Goal: Transaction & Acquisition: Purchase product/service

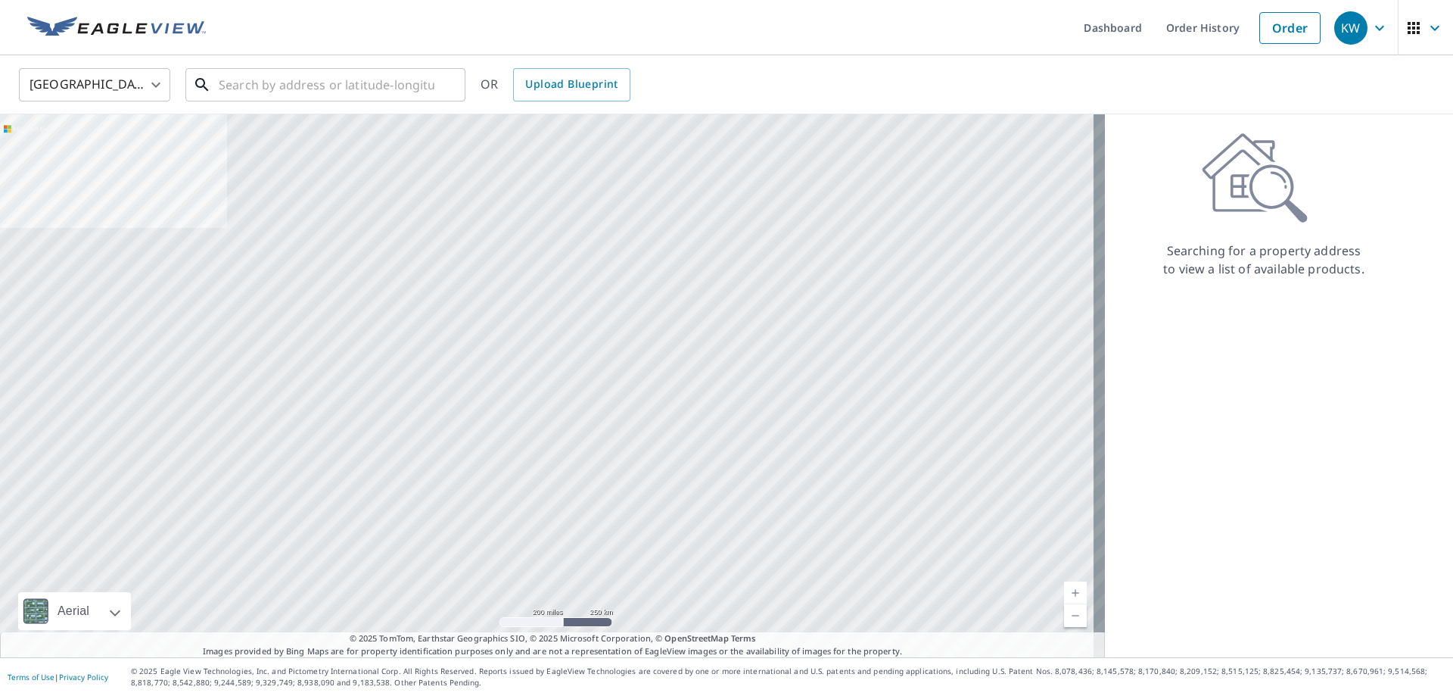
click at [223, 85] on input "text" at bounding box center [327, 85] width 216 height 42
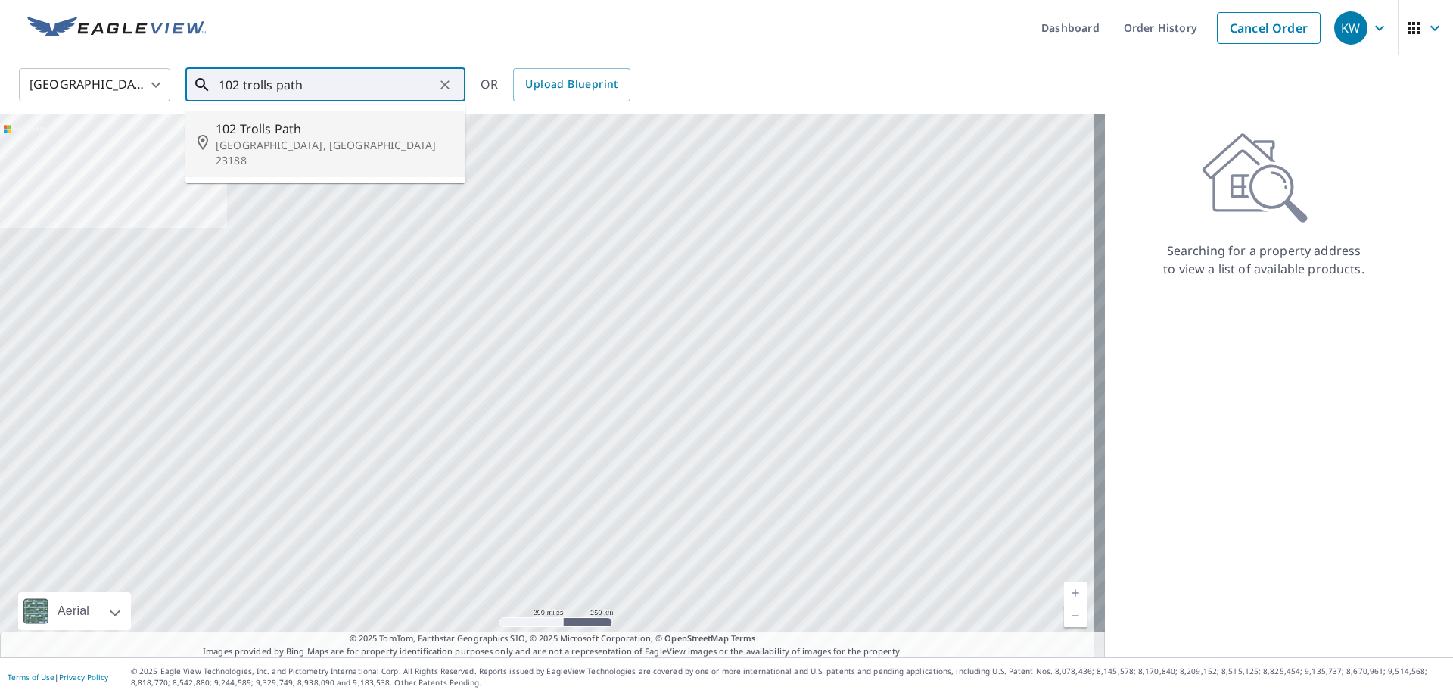
click at [283, 129] on span "102 Trolls Path" at bounding box center [335, 129] width 238 height 18
type input "[STREET_ADDRESS]"
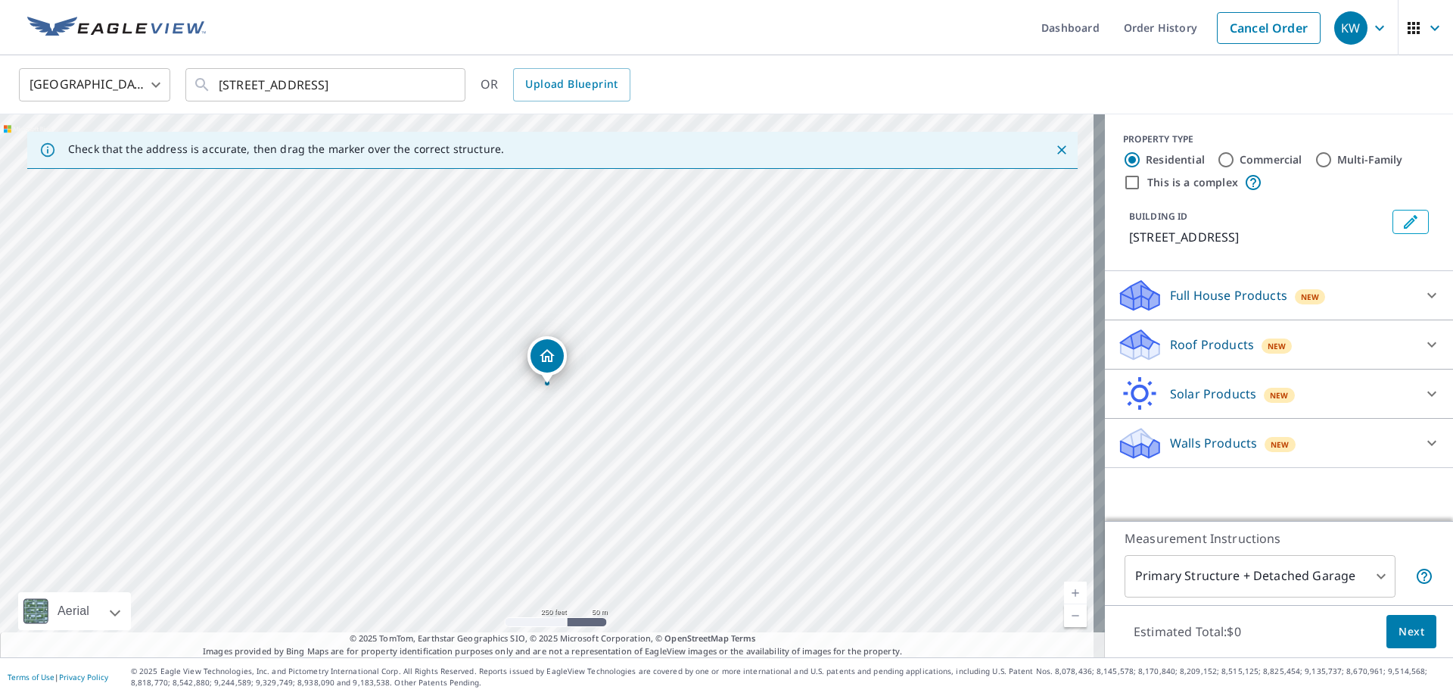
click at [1170, 337] on p "Roof Products" at bounding box center [1212, 344] width 84 height 18
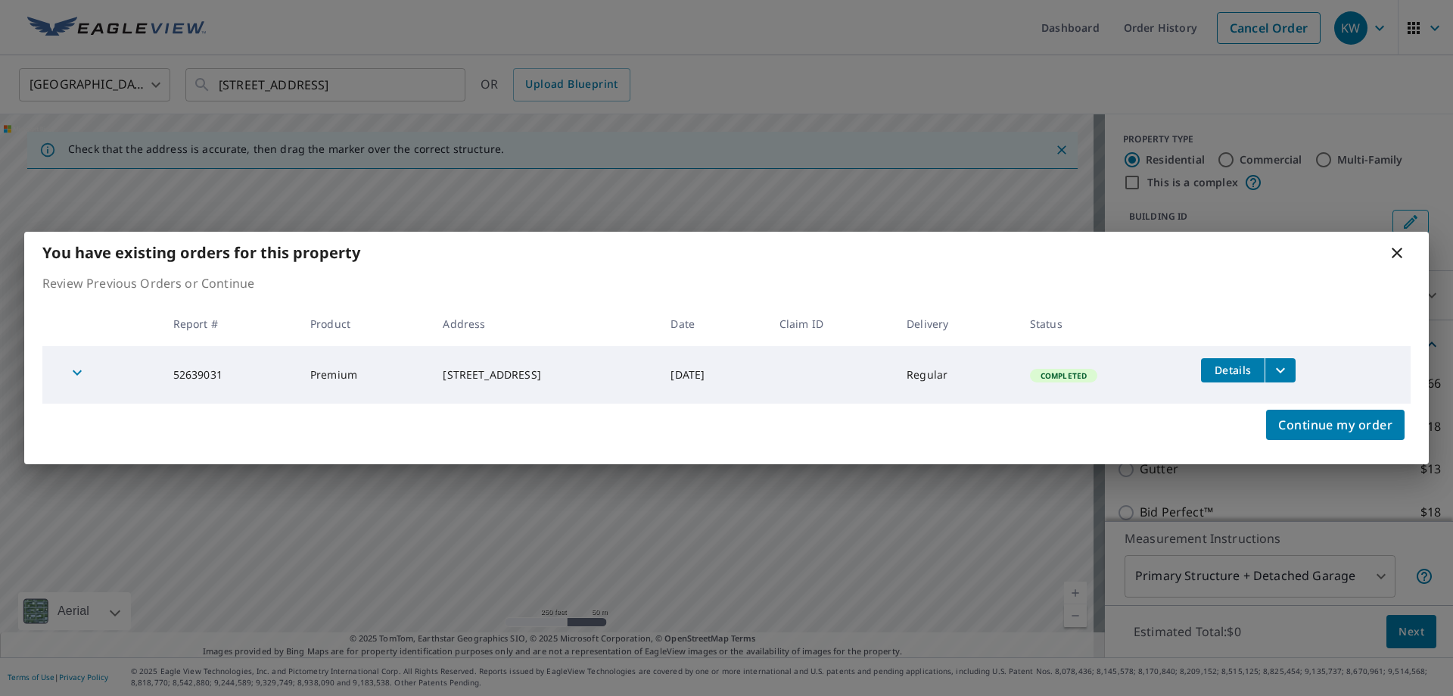
click at [1396, 254] on icon at bounding box center [1397, 253] width 11 height 11
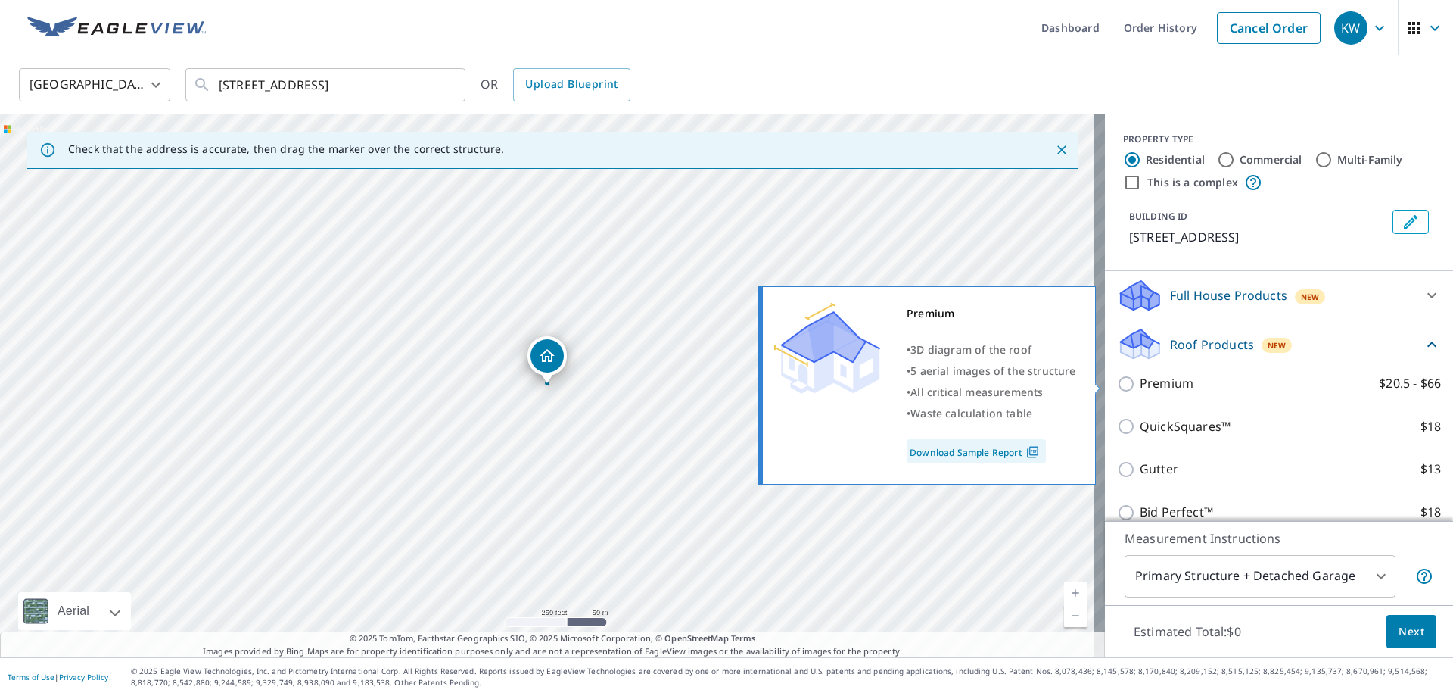
click at [1117, 382] on input "Premium $20.5 - $66" at bounding box center [1128, 384] width 23 height 18
checkbox input "true"
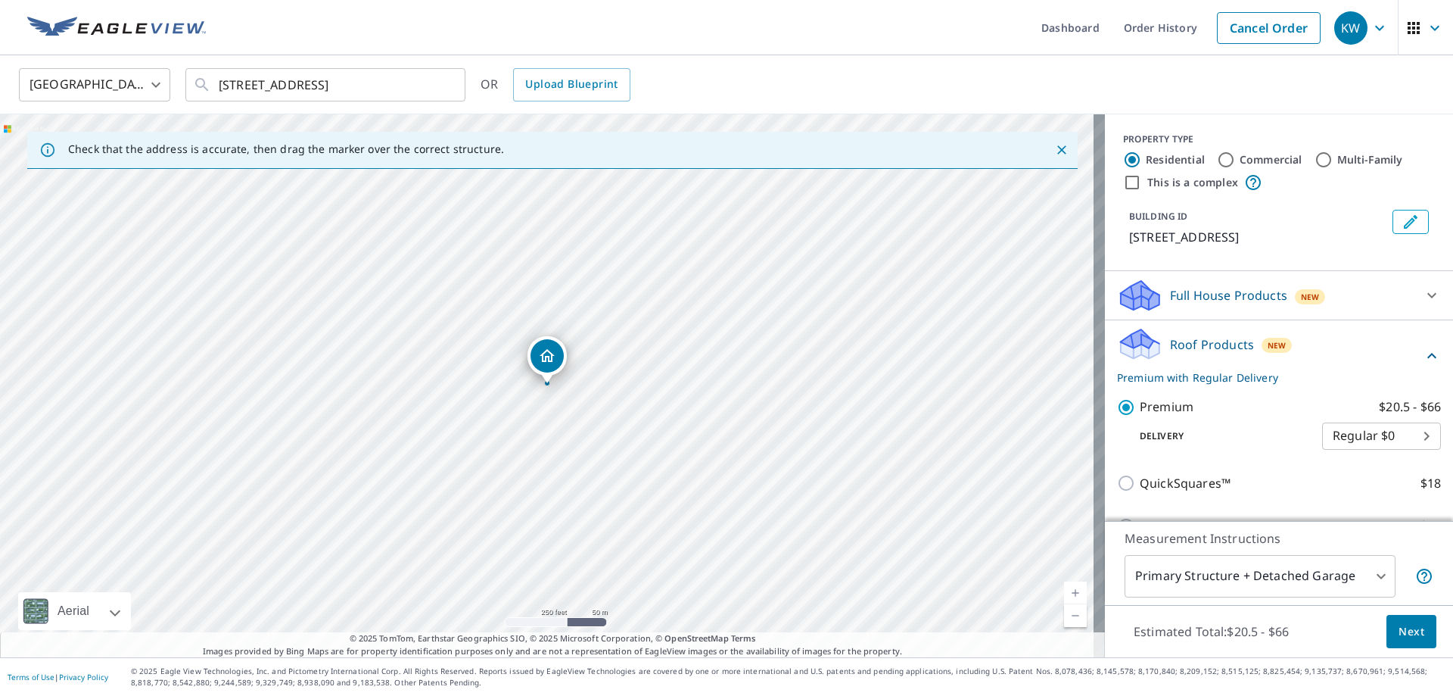
click at [1404, 639] on span "Next" at bounding box center [1412, 631] width 26 height 19
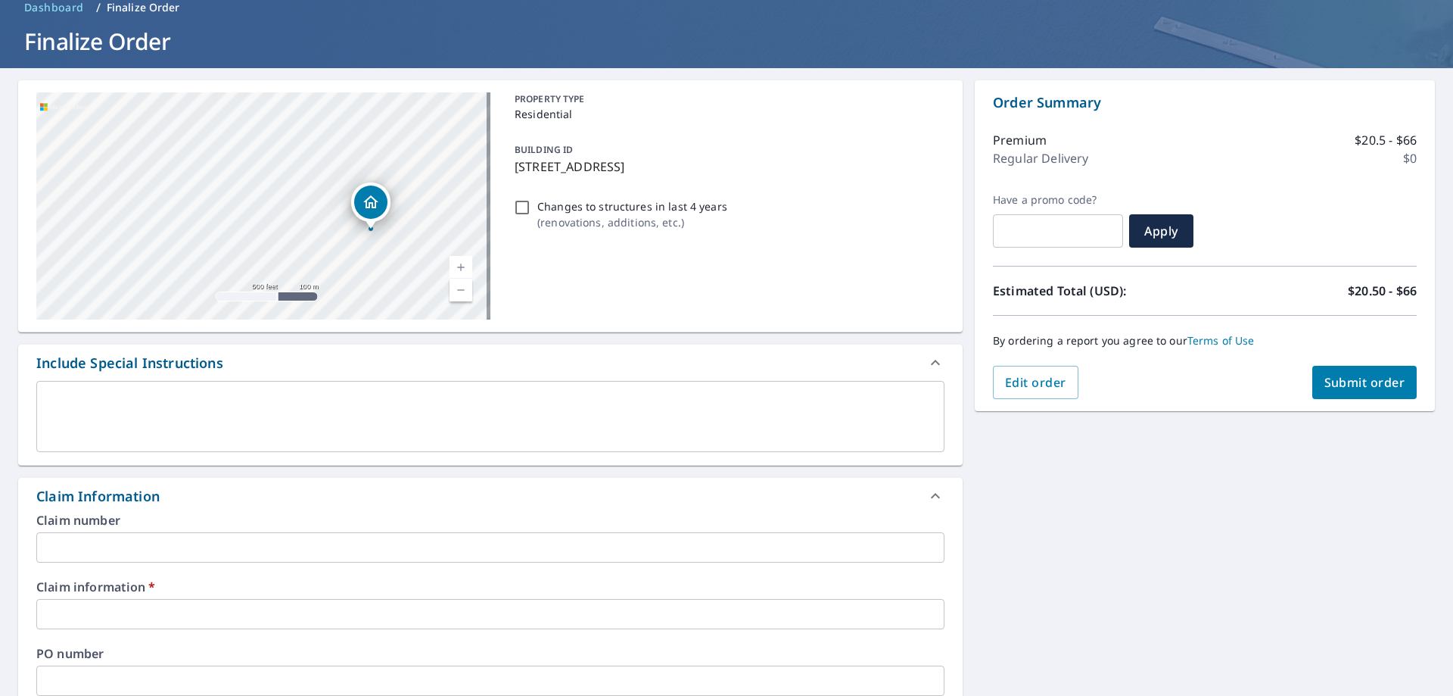
scroll to position [151, 0]
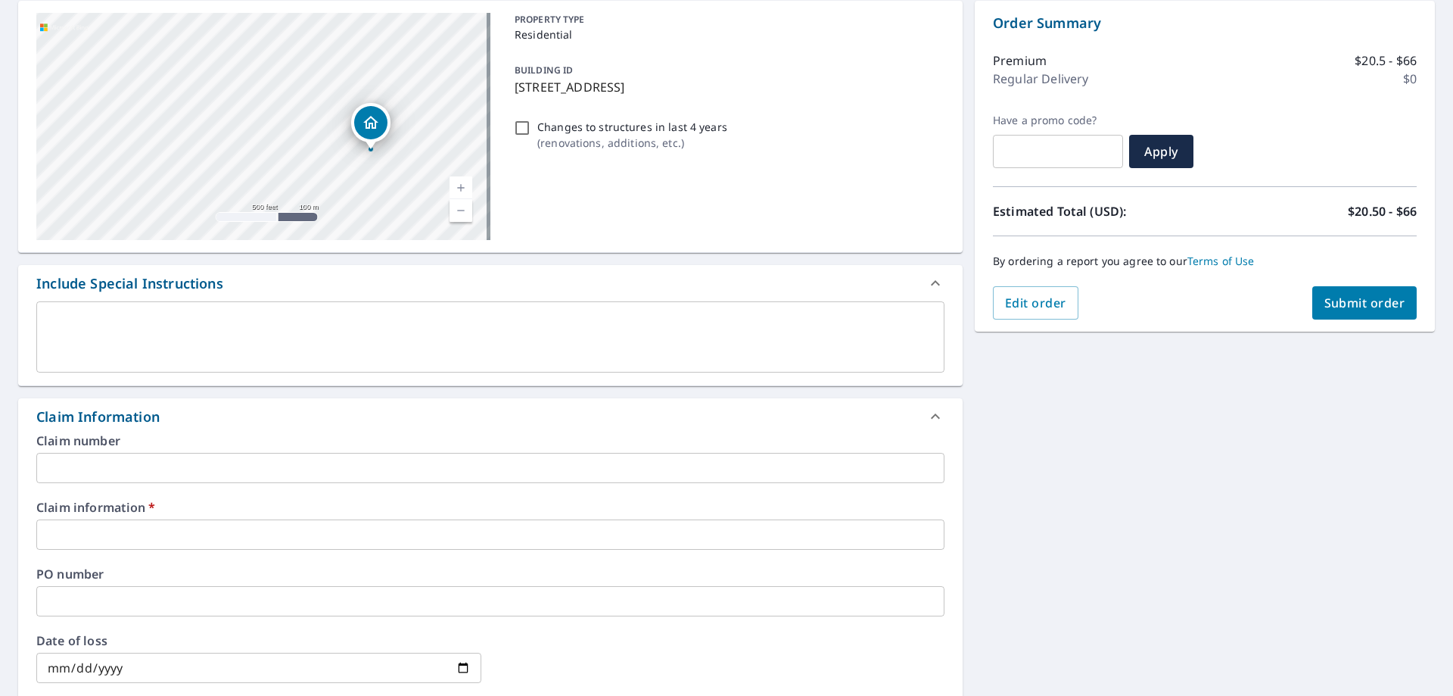
click at [95, 544] on input "text" at bounding box center [490, 534] width 908 height 30
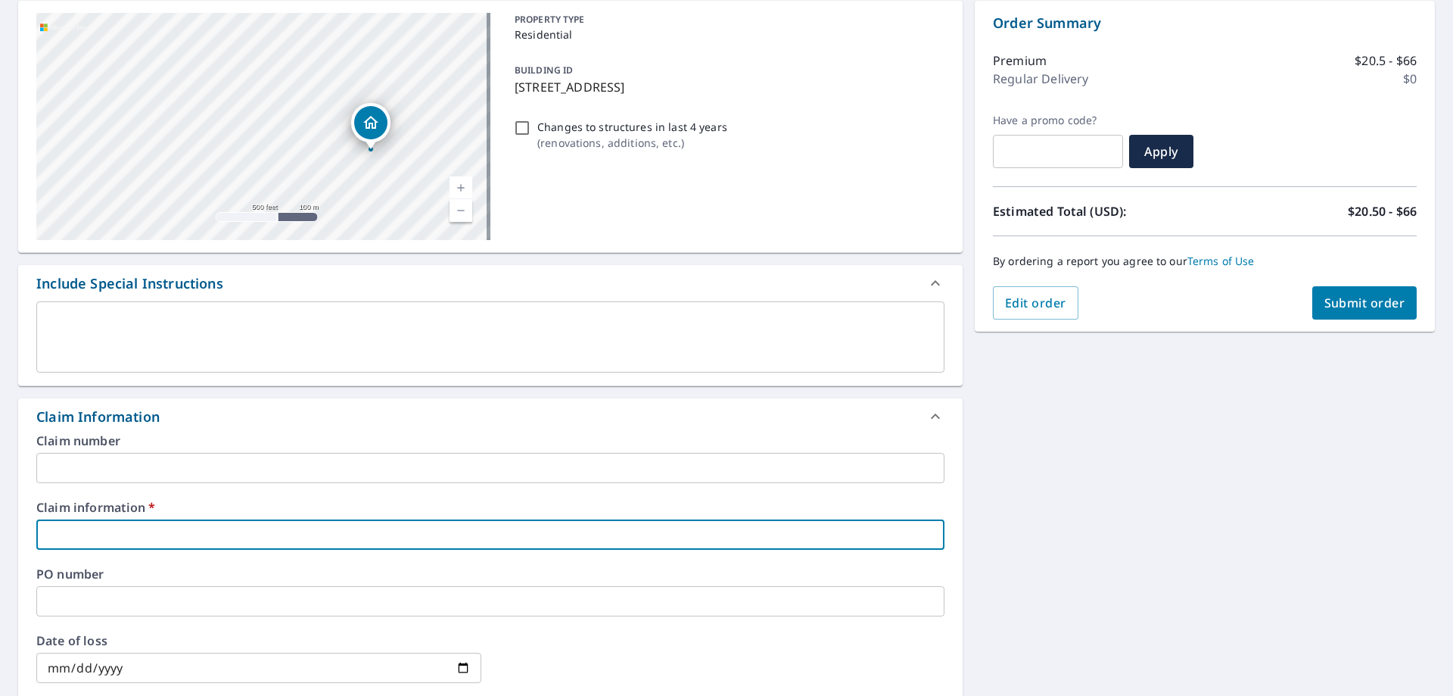
type input "[PERSON_NAME]"
checkbox input "true"
click at [998, 460] on div "[STREET_ADDRESS] A standard road map Aerial A detailed look from above Labels L…" at bounding box center [726, 544] width 1453 height 1111
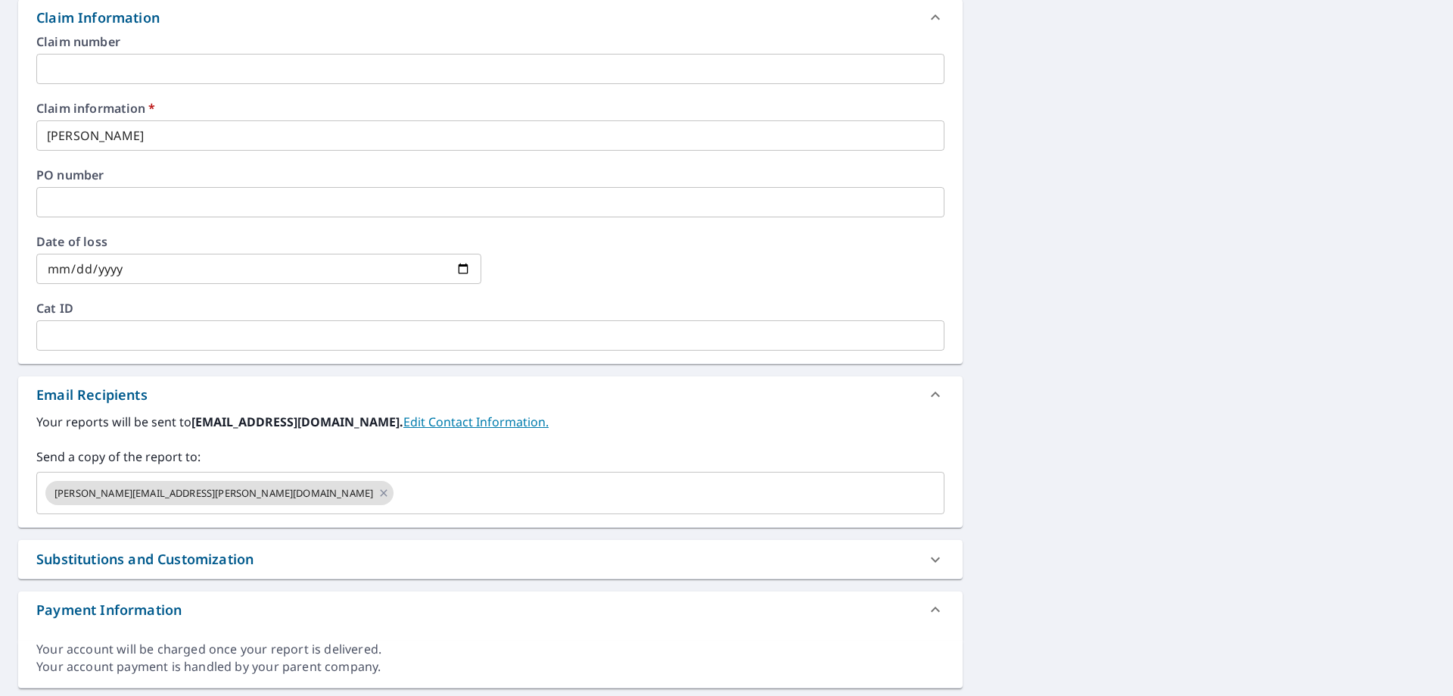
scroll to position [593, 0]
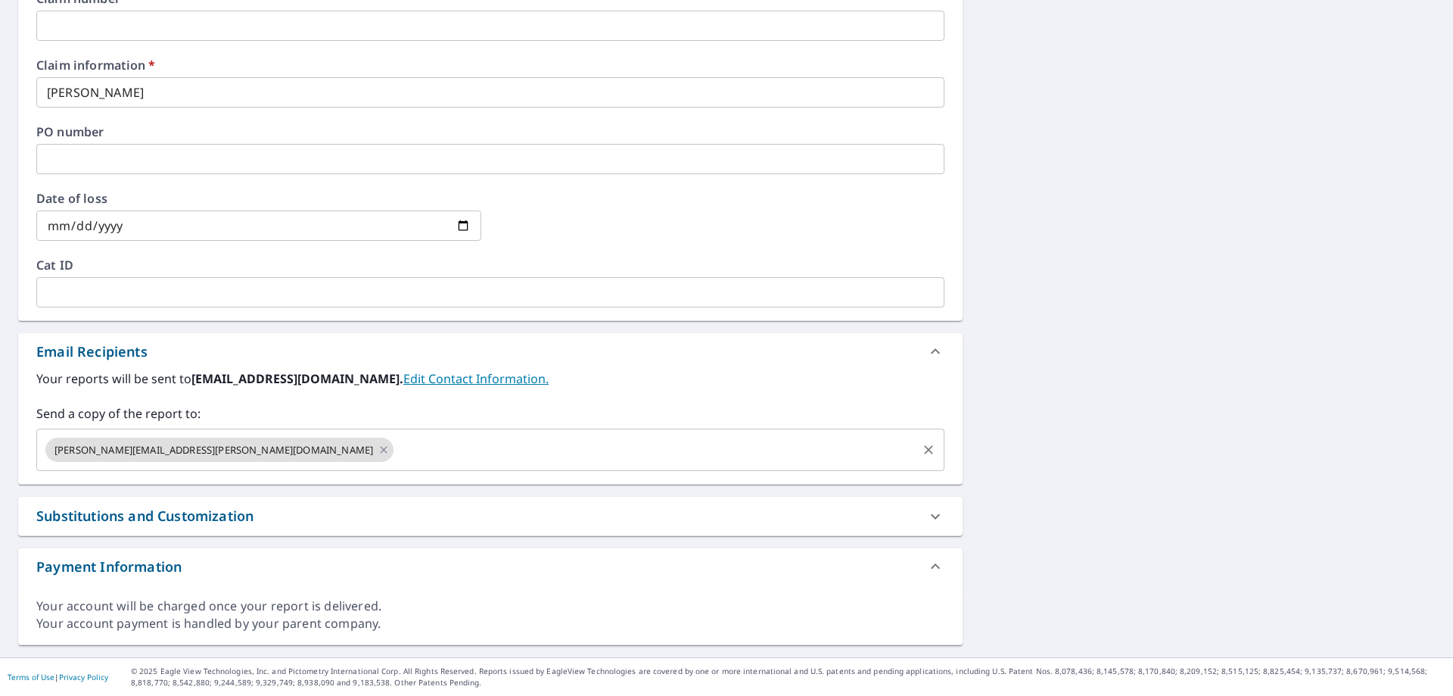
click at [396, 460] on input "text" at bounding box center [655, 449] width 519 height 29
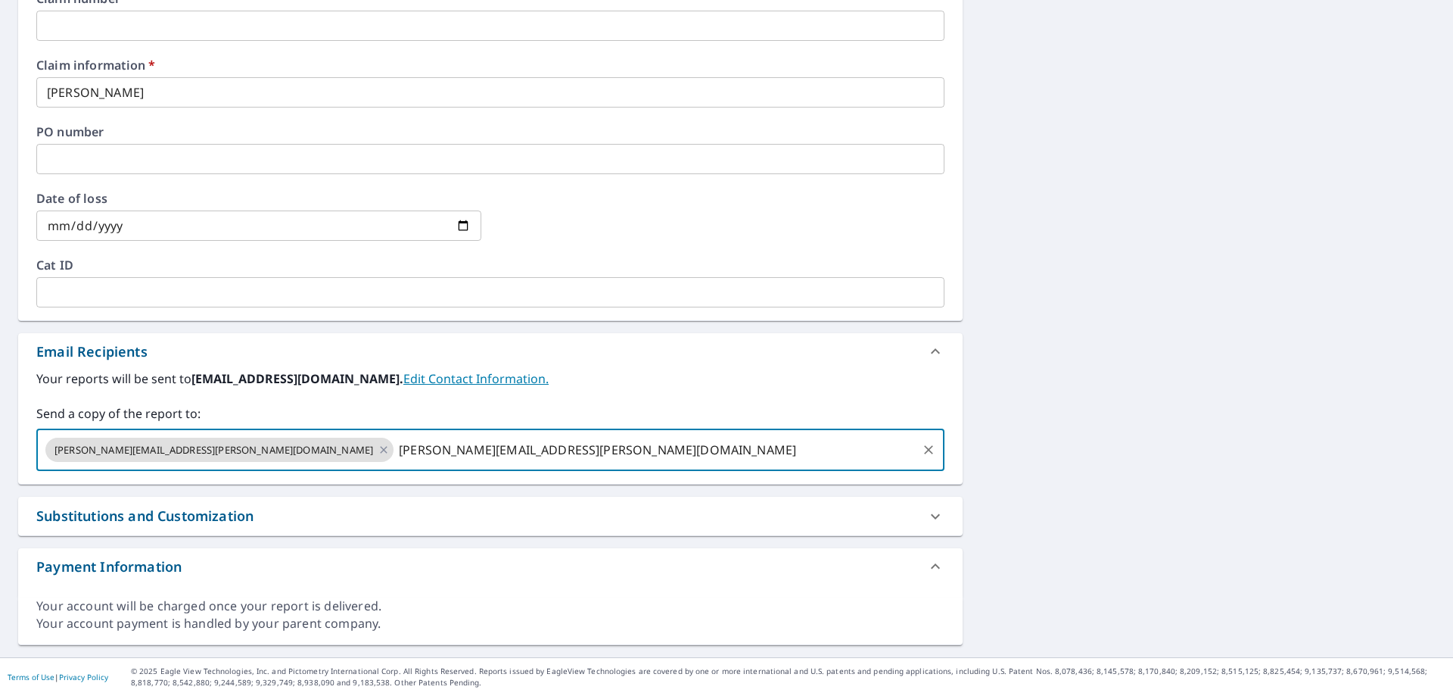
type input "[PERSON_NAME][EMAIL_ADDRESS][PERSON_NAME][DOMAIN_NAME]"
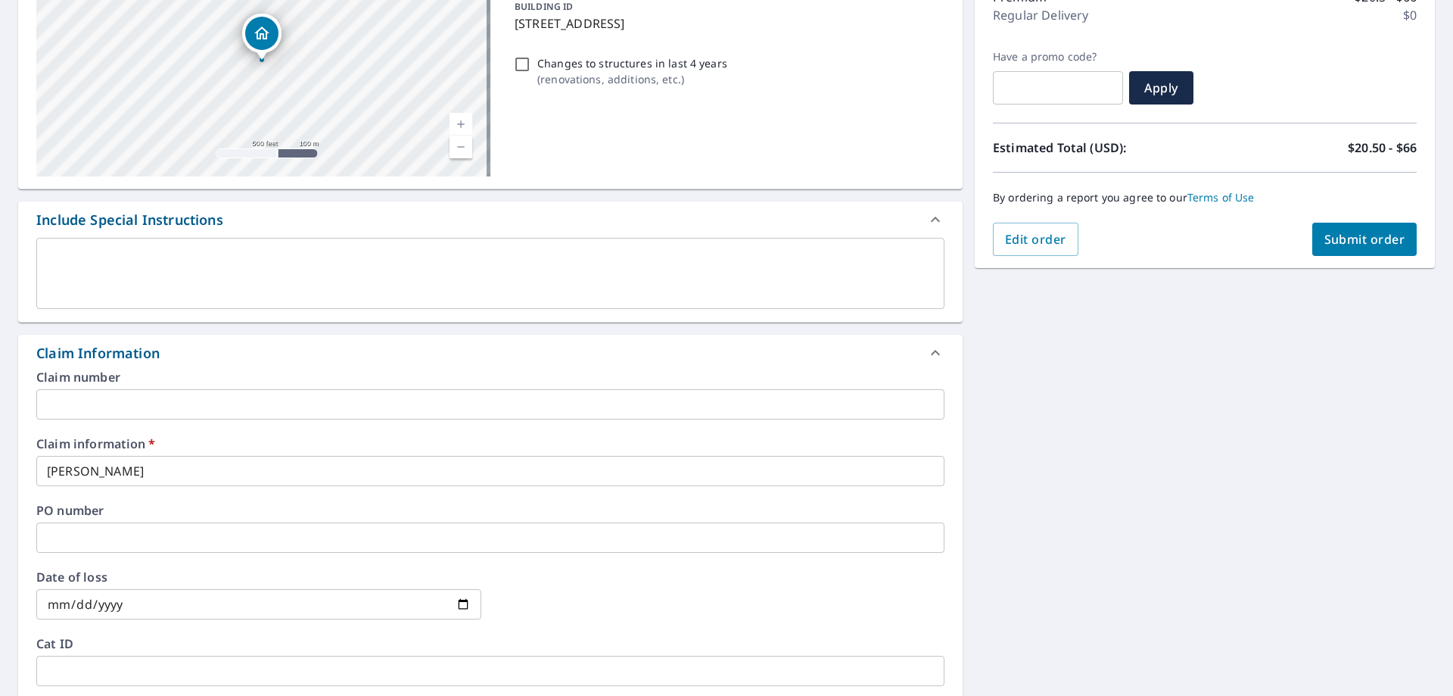
scroll to position [64, 0]
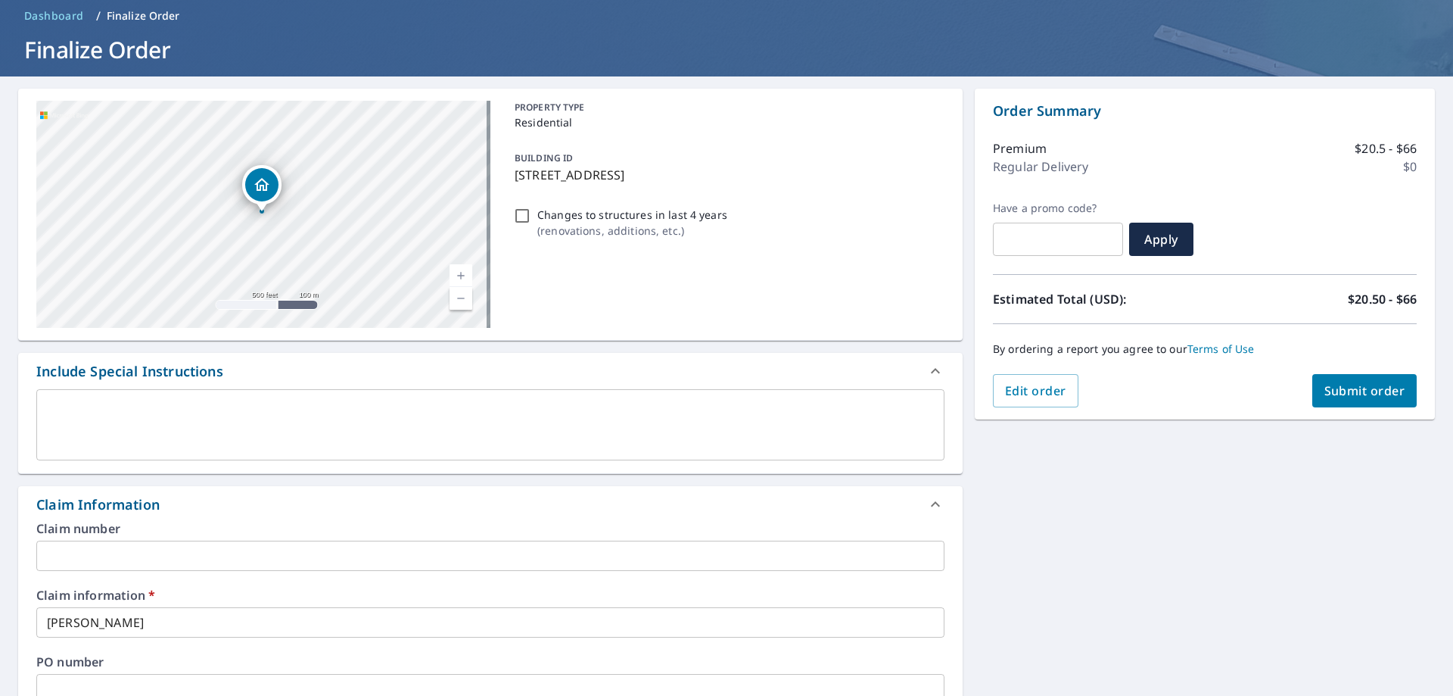
click at [1358, 396] on span "Submit order" at bounding box center [1365, 390] width 81 height 17
checkbox input "true"
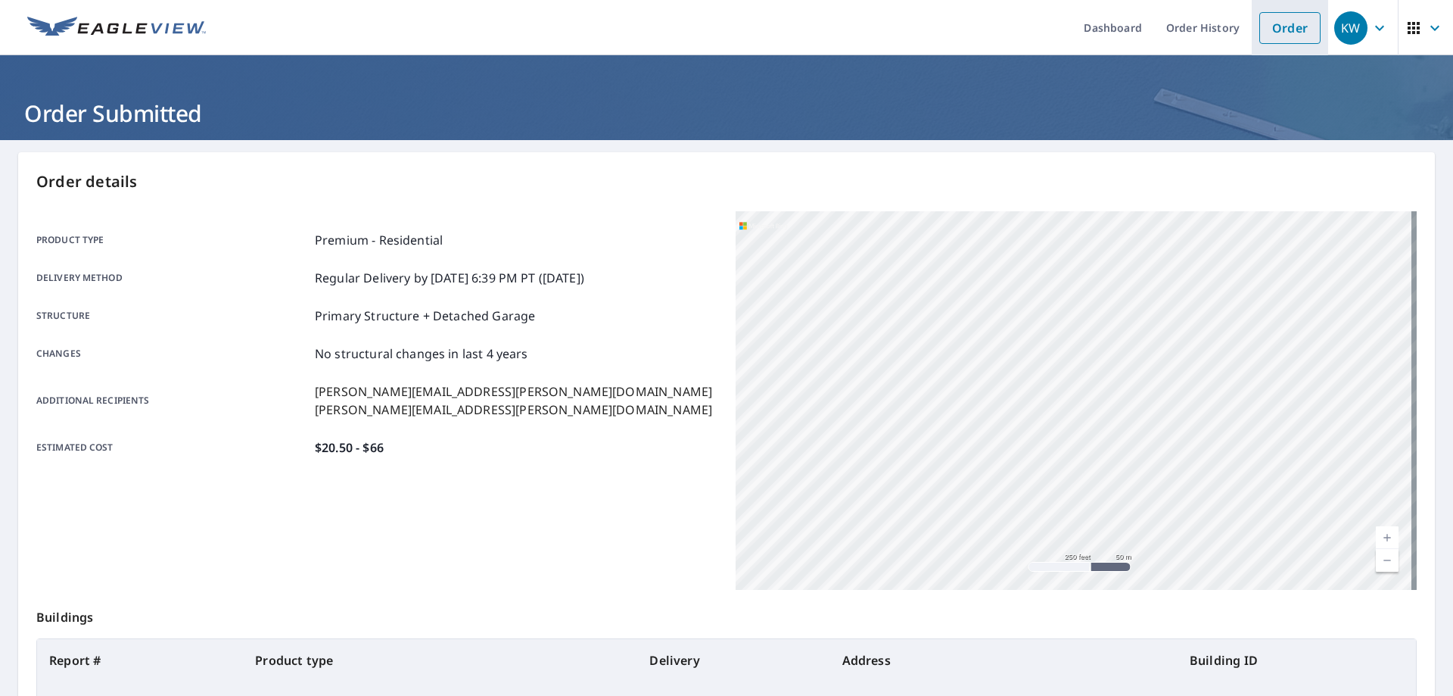
click at [1289, 25] on link "Order" at bounding box center [1290, 28] width 61 height 32
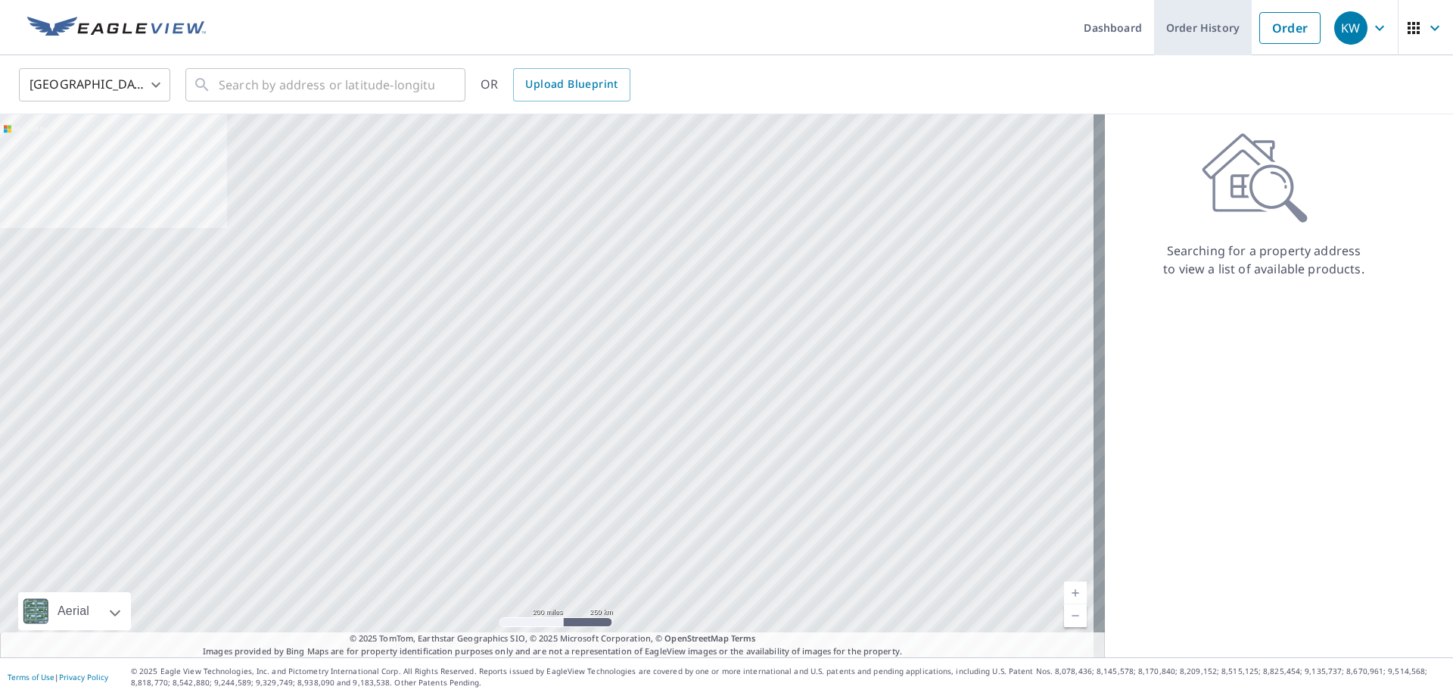
click at [1185, 37] on link "Order History" at bounding box center [1203, 27] width 98 height 55
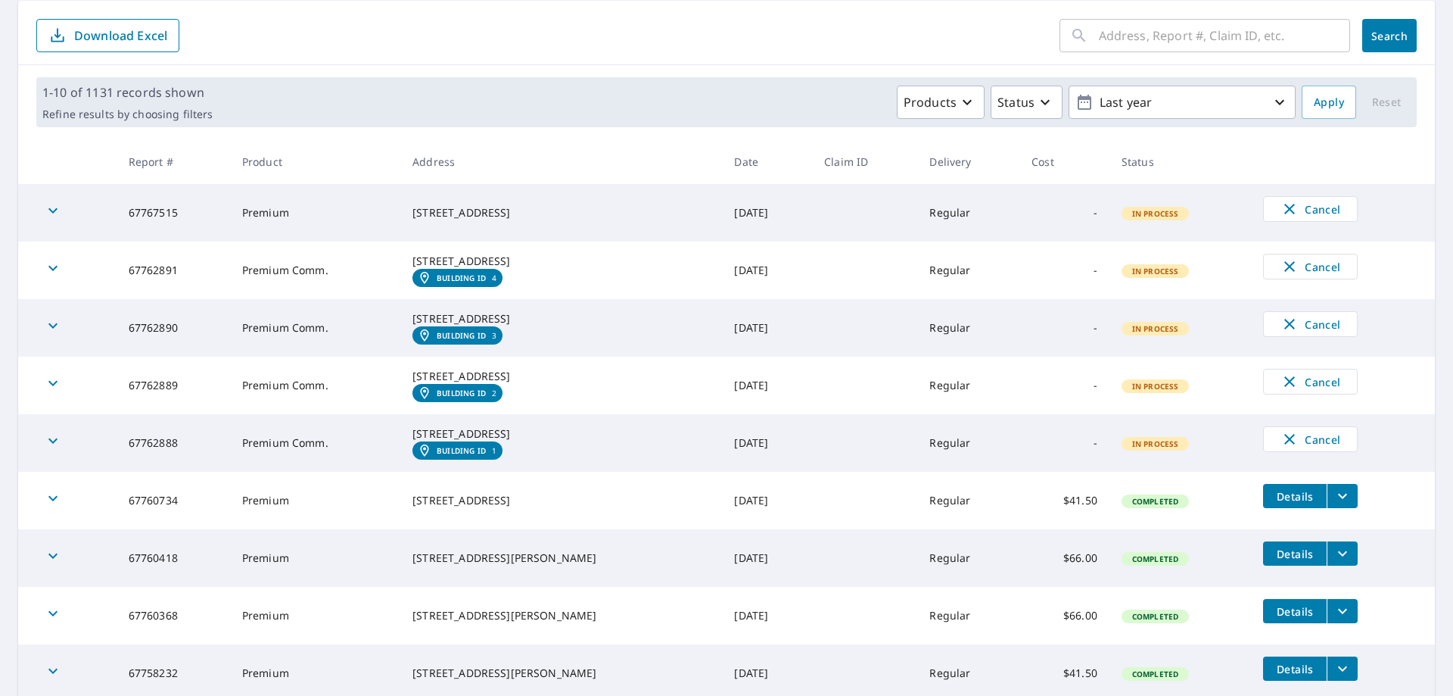
scroll to position [303, 0]
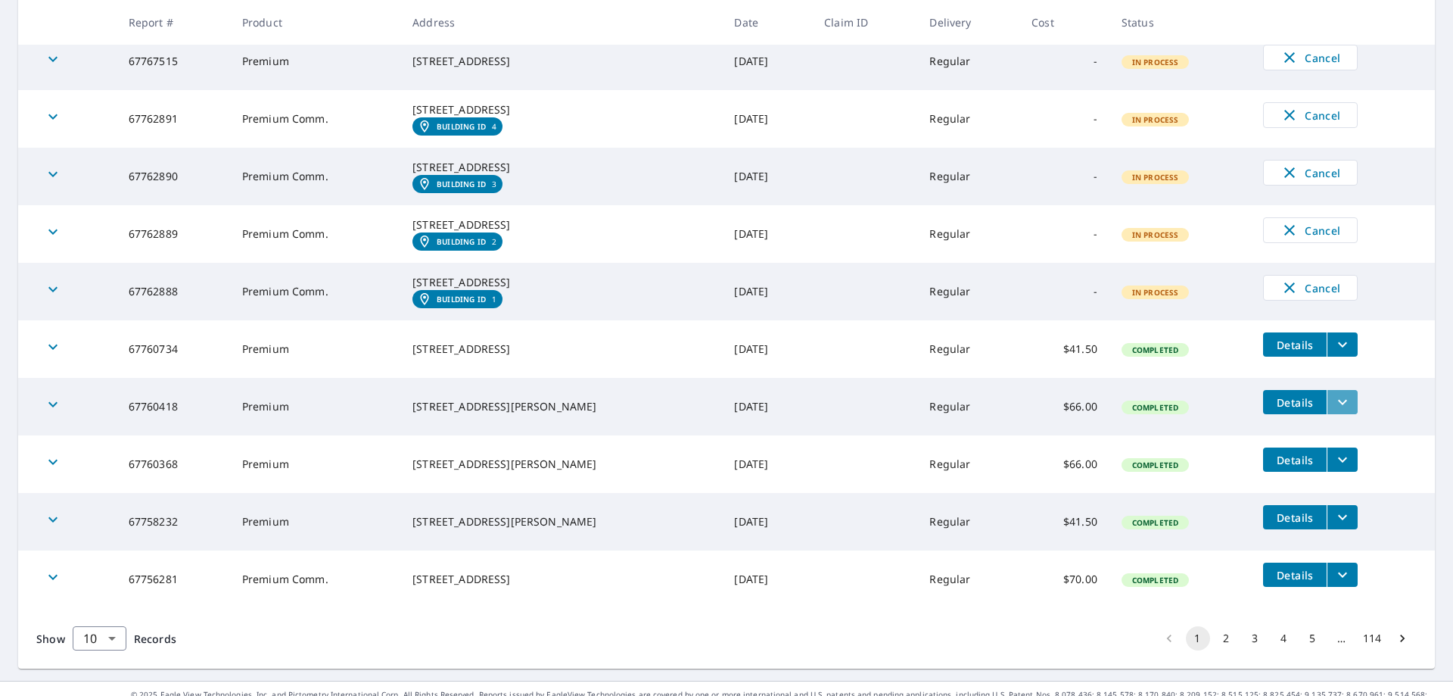
click at [1334, 411] on icon "filesDropdownBtn-67760418" at bounding box center [1343, 402] width 18 height 18
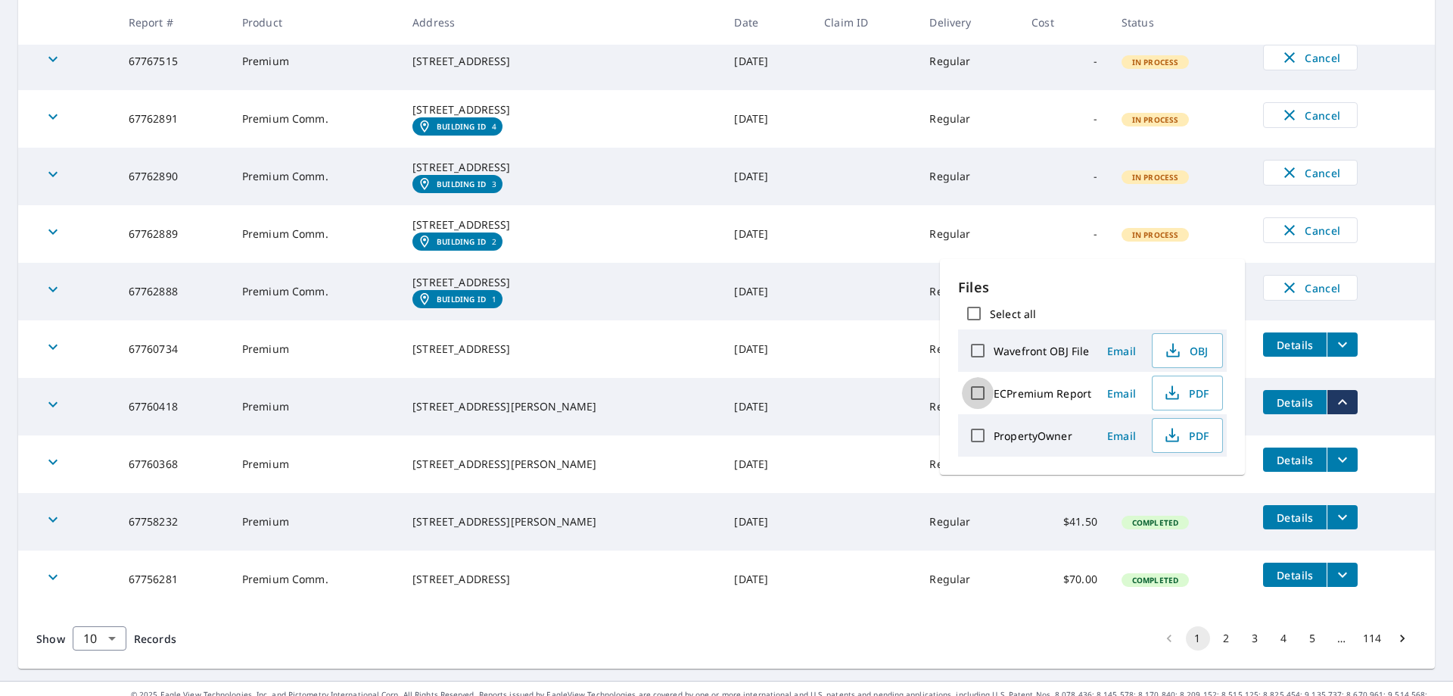
click at [975, 389] on input "ECPremium Report" at bounding box center [978, 393] width 32 height 32
checkbox input "true"
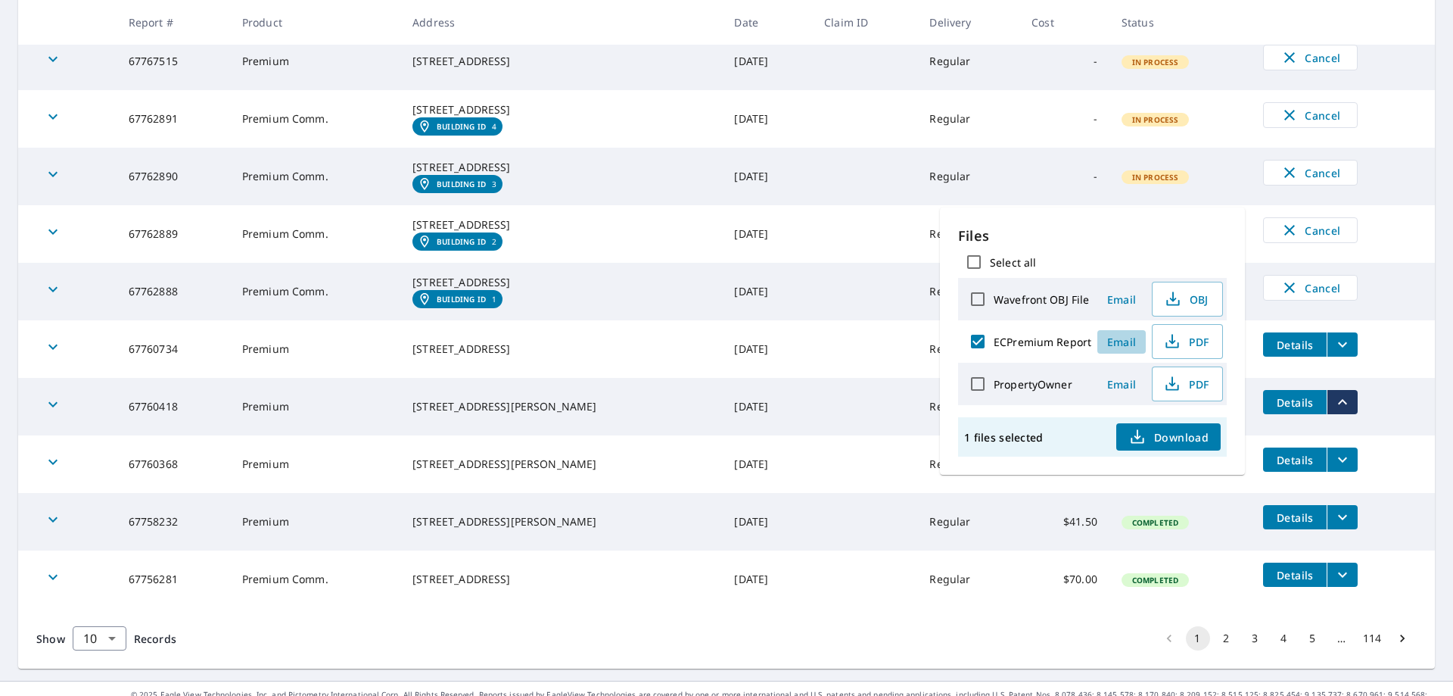
click at [1123, 341] on span "Email" at bounding box center [1122, 342] width 36 height 14
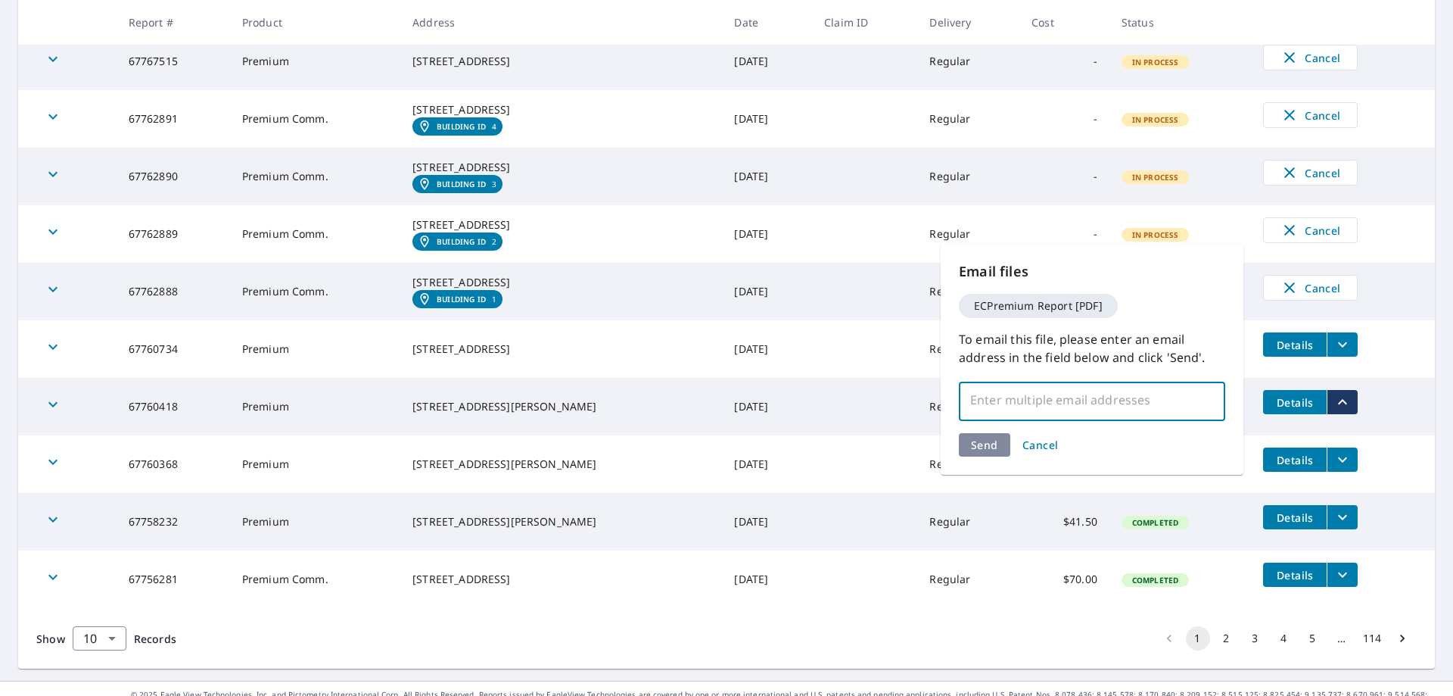
click at [1042, 403] on input "text" at bounding box center [1081, 399] width 230 height 29
type input "[PERSON_NAME][EMAIL_ADDRESS][PERSON_NAME][DOMAIN_NAME]"
click at [984, 442] on div "Send Cancel" at bounding box center [1092, 444] width 266 height 23
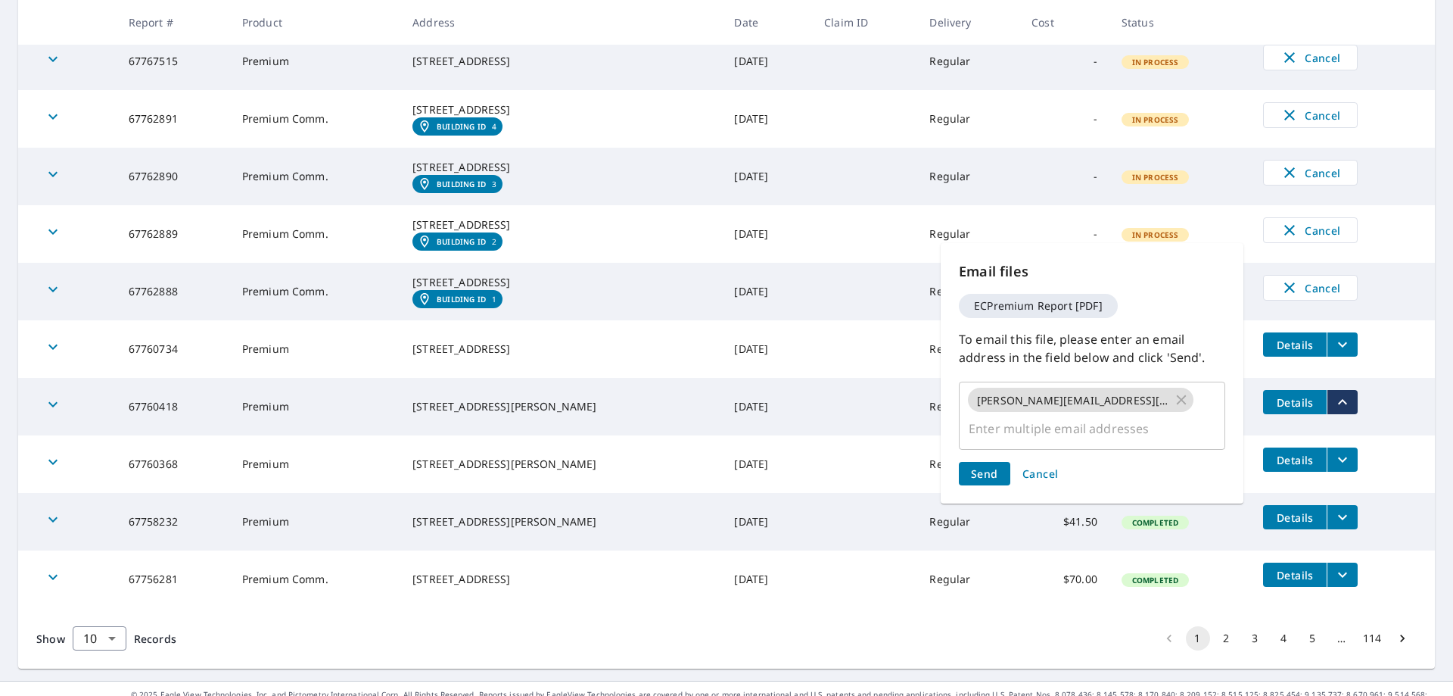
click at [992, 466] on span "Send" at bounding box center [984, 473] width 27 height 14
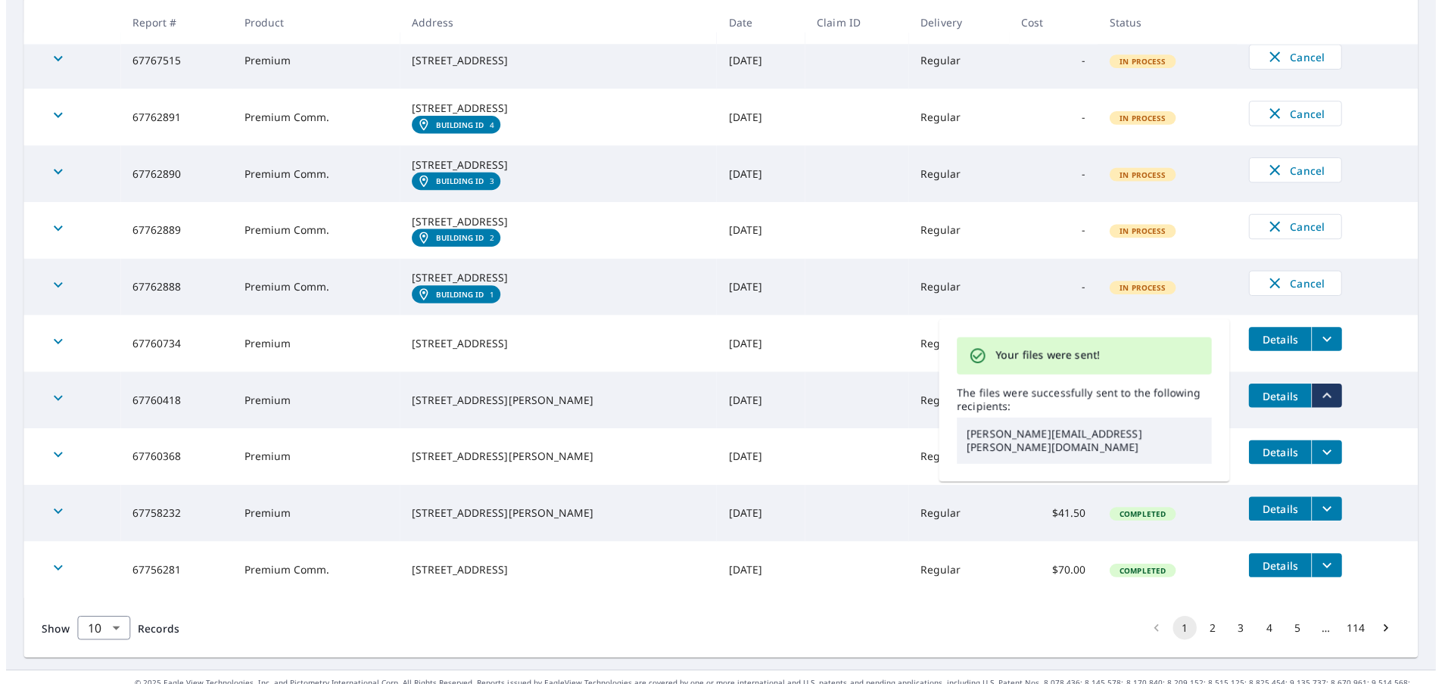
scroll to position [0, 0]
